Goal: Information Seeking & Learning: Learn about a topic

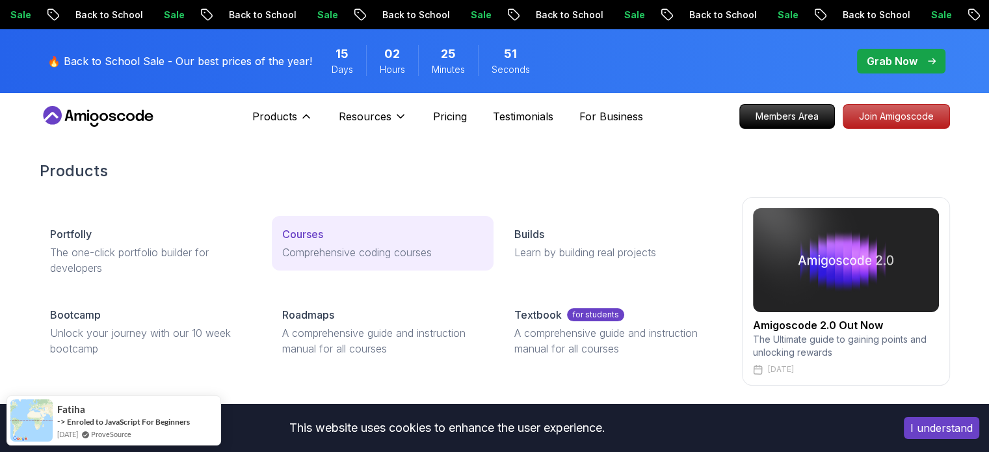
click at [295, 233] on p "Courses" at bounding box center [302, 234] width 41 height 16
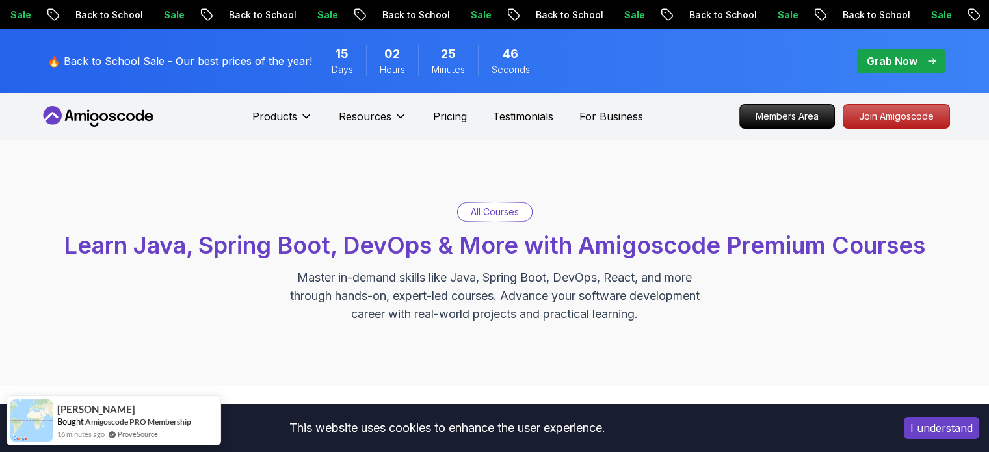
click at [502, 213] on p "All Courses" at bounding box center [495, 212] width 48 height 13
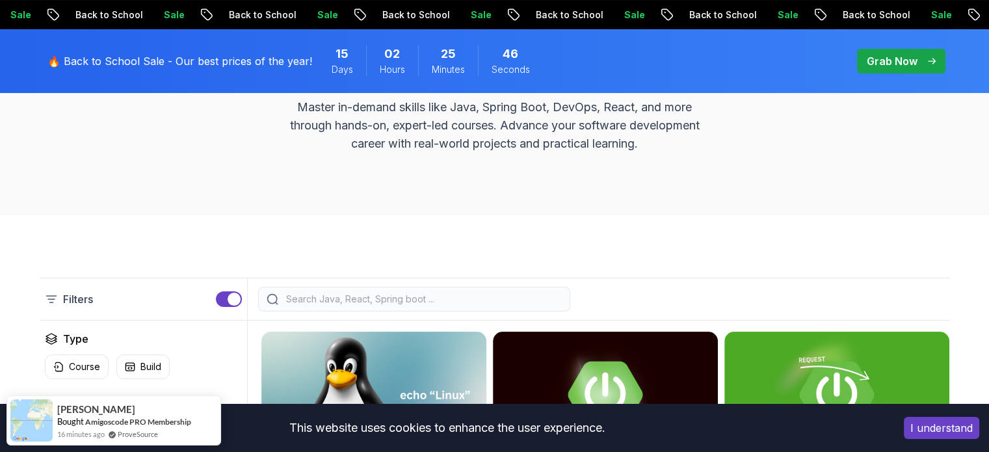
scroll to position [325, 0]
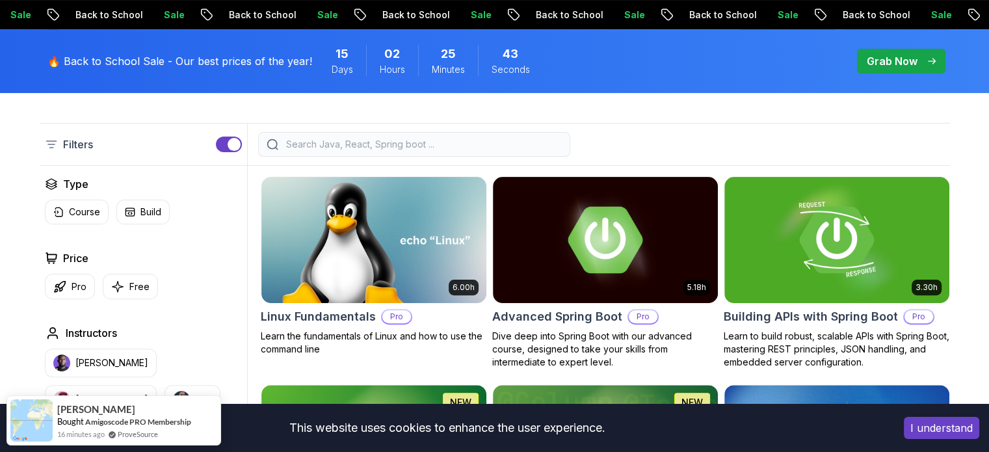
click at [447, 137] on div at bounding box center [414, 144] width 312 height 25
click at [429, 139] on input "search" at bounding box center [423, 144] width 278 height 13
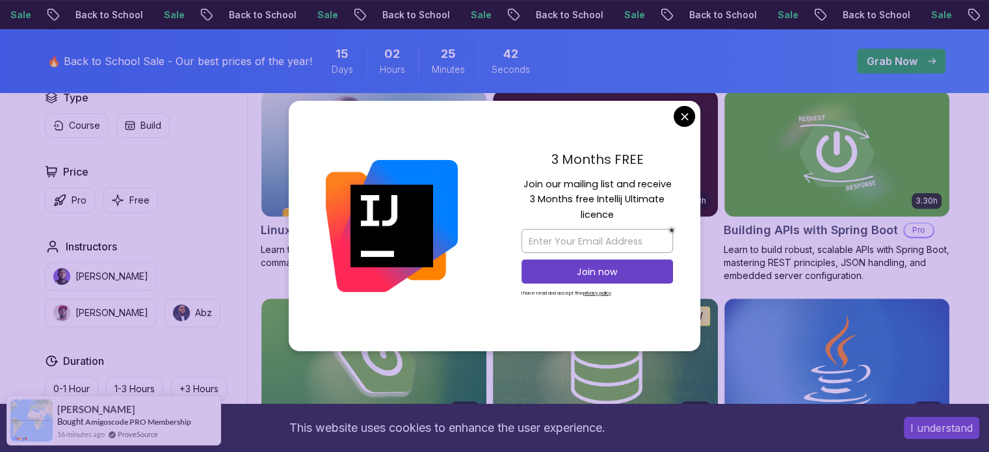
scroll to position [585, 0]
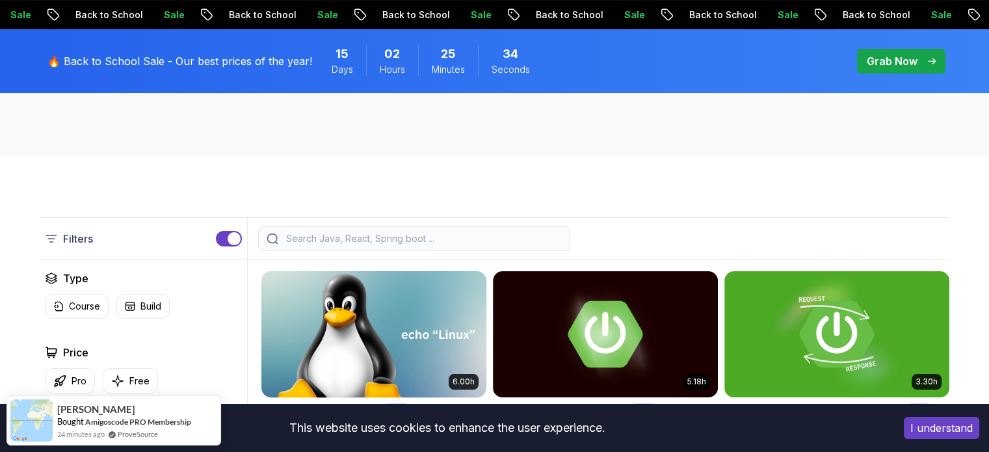
scroll to position [260, 0]
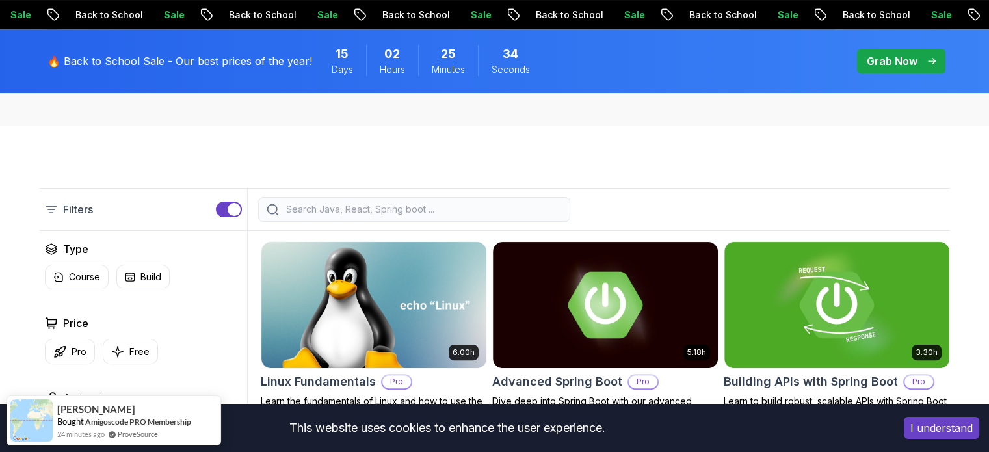
click at [347, 211] on input "search" at bounding box center [423, 209] width 278 height 13
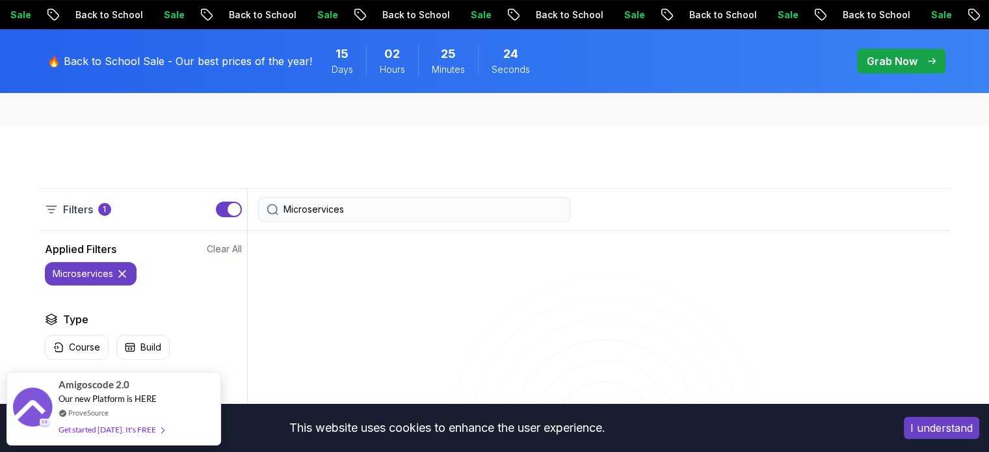
type input "Microservices"
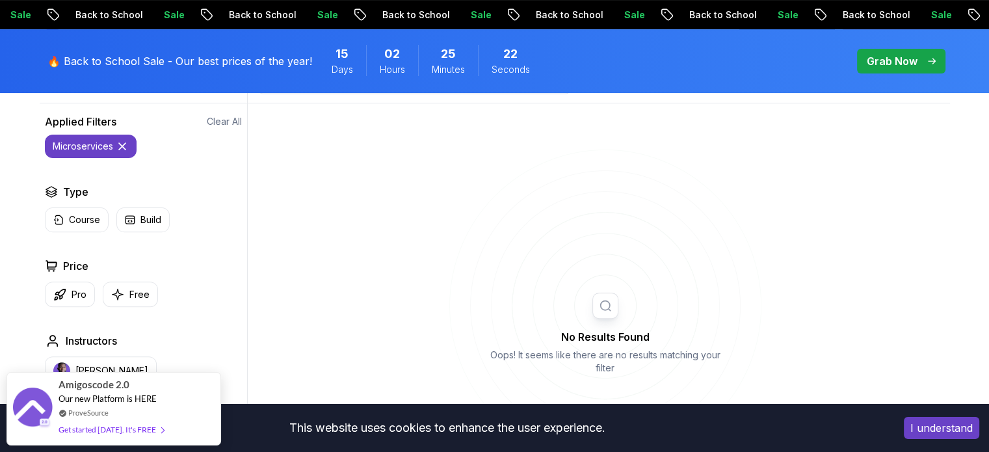
scroll to position [390, 0]
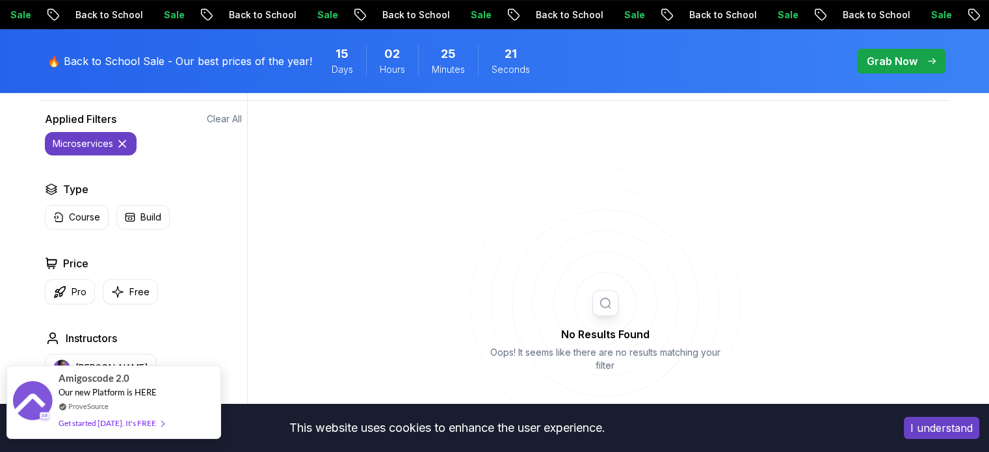
click at [122, 420] on div "Get started today. It's FREE" at bounding box center [111, 423] width 105 height 15
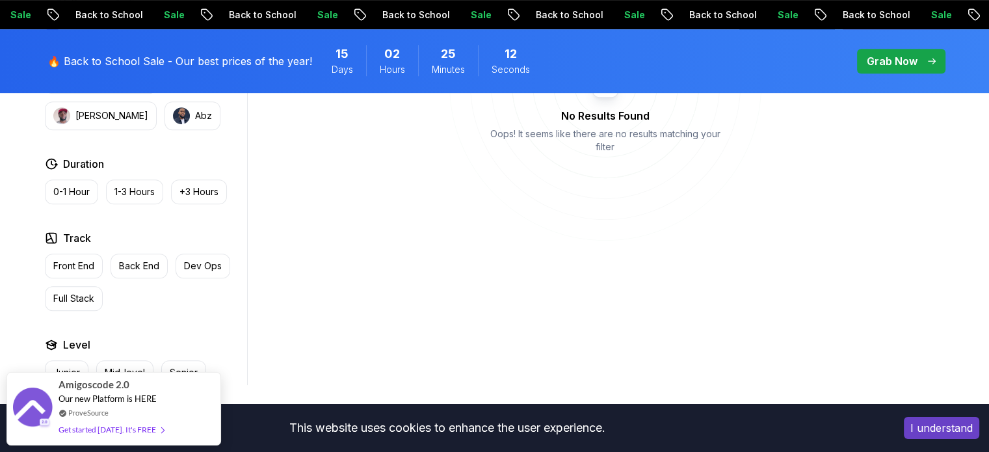
scroll to position [527, 0]
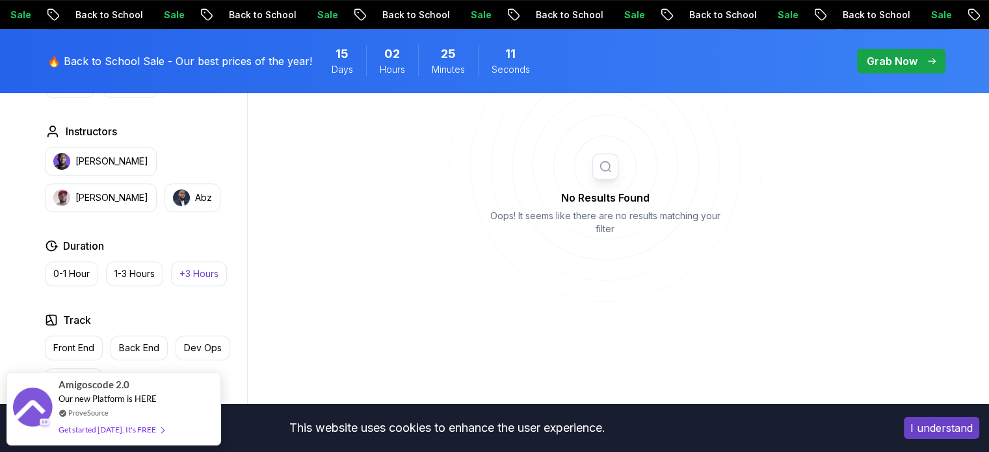
click at [203, 273] on p "+3 Hours" at bounding box center [198, 273] width 39 height 13
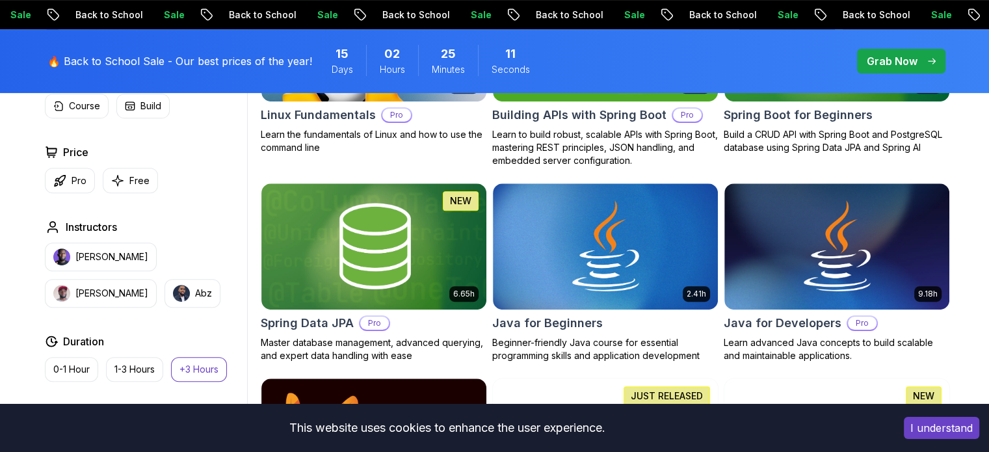
scroll to position [267, 0]
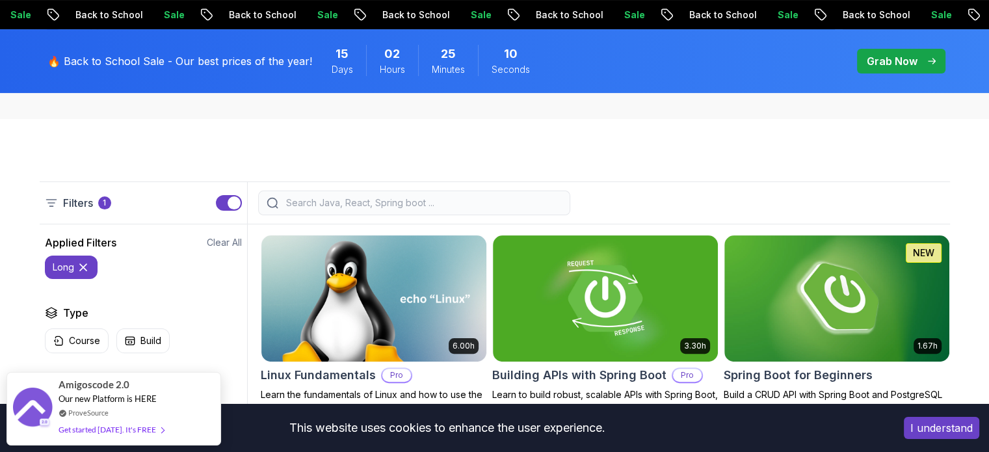
click at [86, 266] on icon at bounding box center [83, 267] width 13 height 13
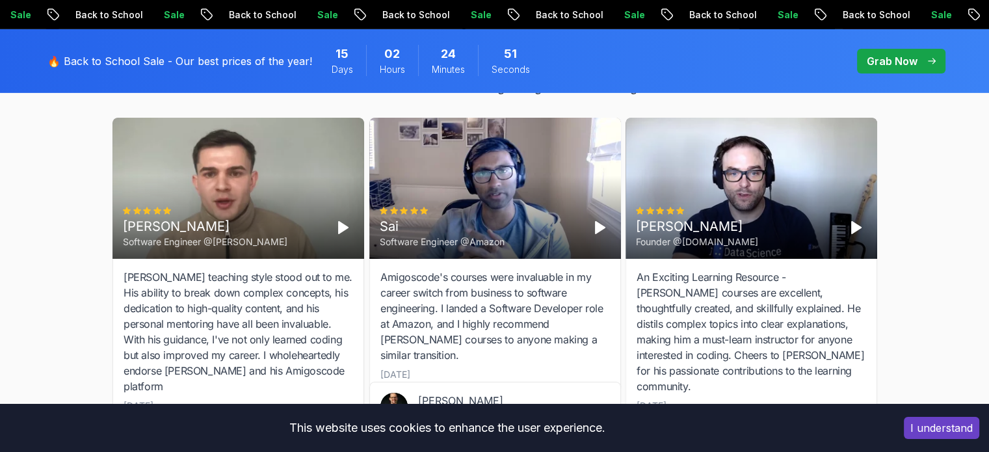
scroll to position [4299, 0]
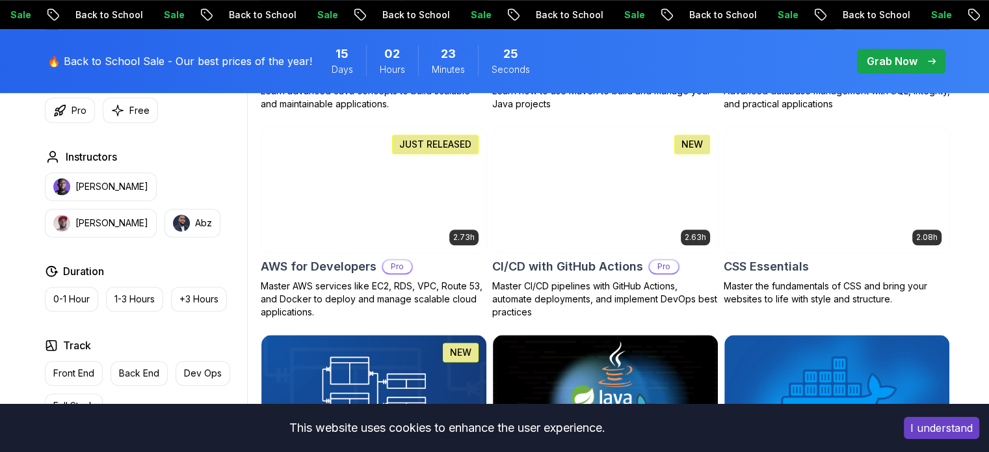
scroll to position [975, 0]
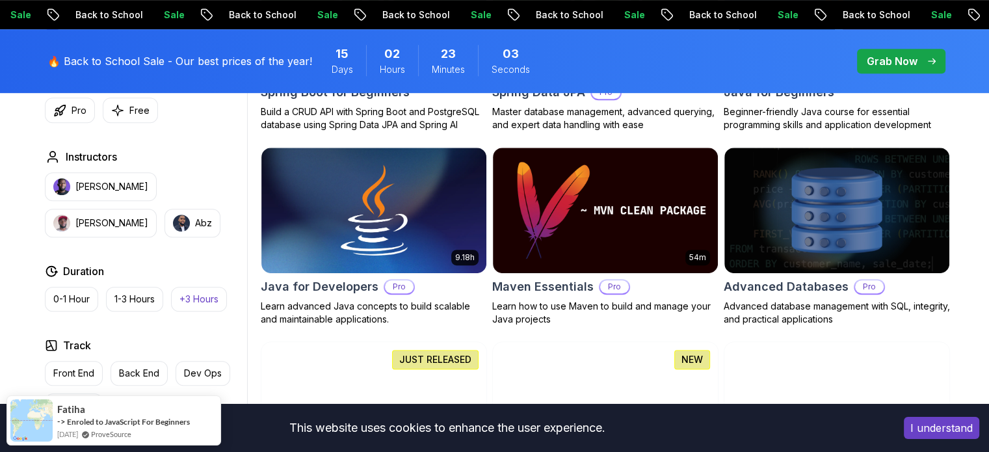
scroll to position [780, 0]
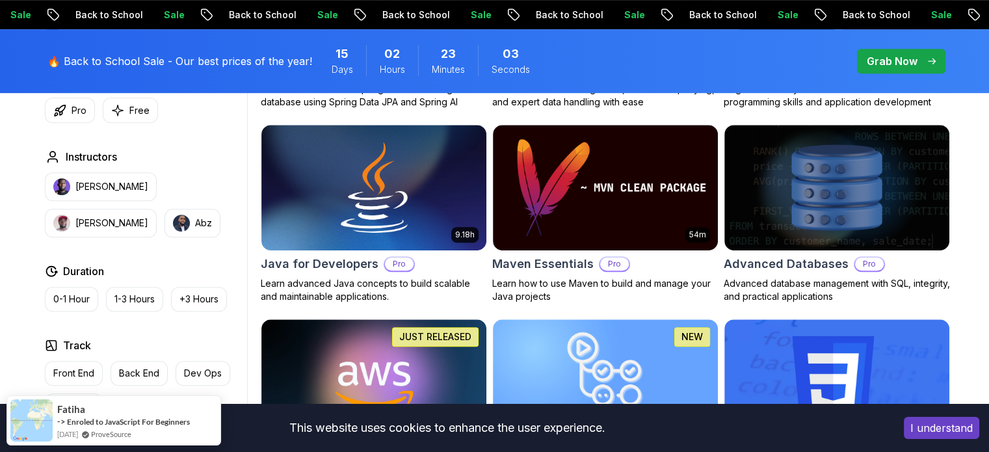
click at [206, 293] on p "+3 Hours" at bounding box center [198, 299] width 39 height 13
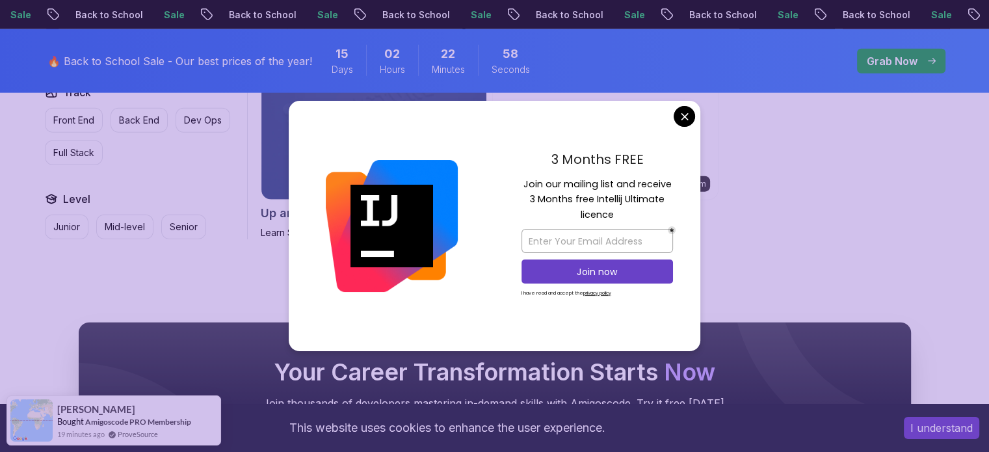
scroll to position [3016, 0]
